Goal: Navigation & Orientation: Find specific page/section

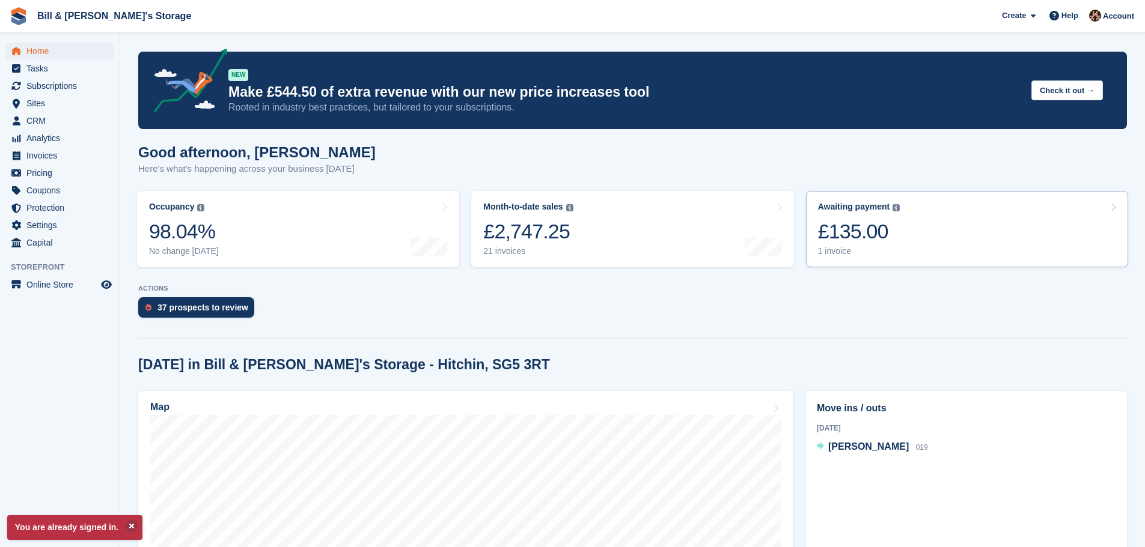
click at [849, 248] on div "1 invoice" at bounding box center [859, 251] width 82 height 10
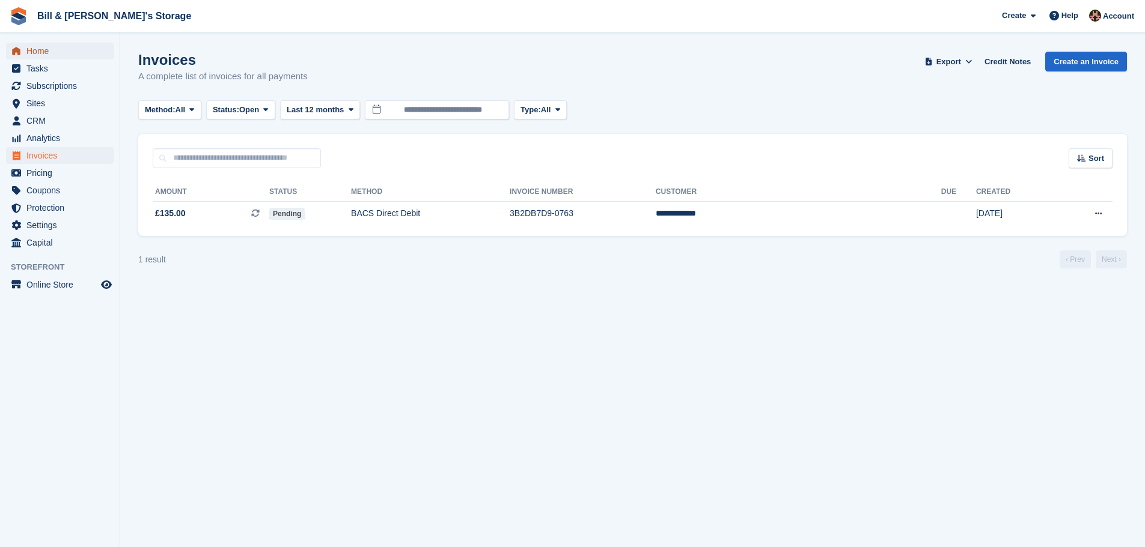
click at [59, 55] on span "Home" at bounding box center [62, 51] width 72 height 17
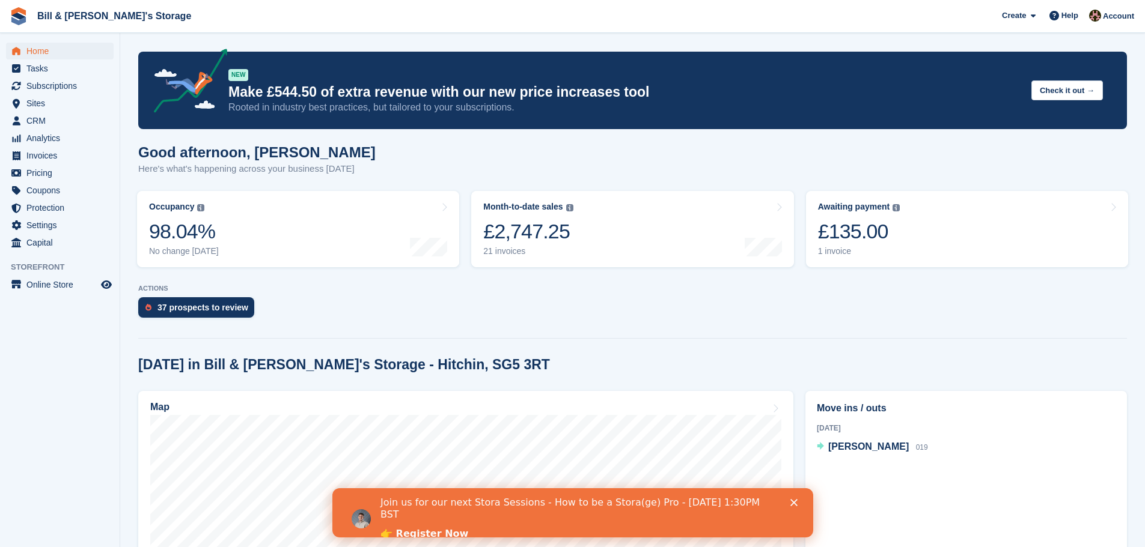
click at [793, 283] on section "You are already signed in. NEW Make £544.50 of extra revenue with our new price…" at bounding box center [632, 496] width 1025 height 993
